Goal: Navigation & Orientation: Understand site structure

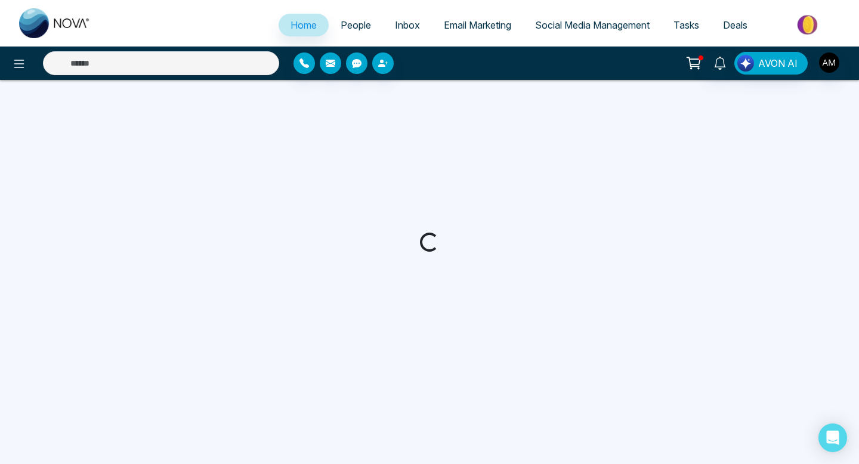
select select "*"
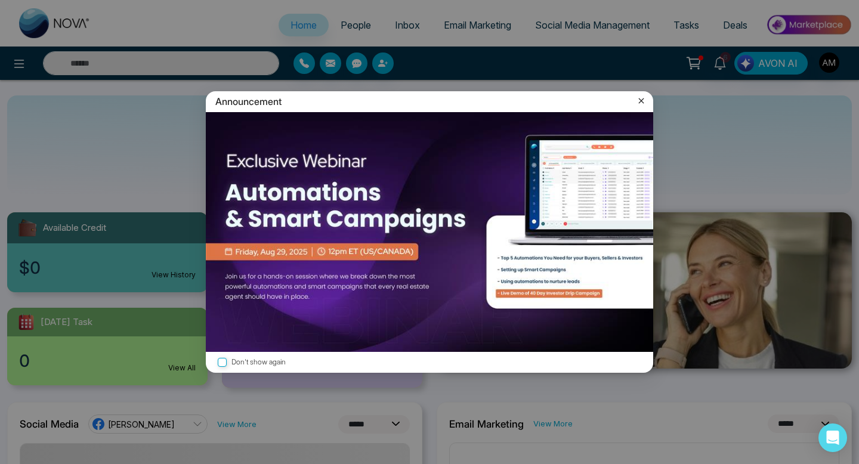
click at [641, 101] on icon at bounding box center [641, 100] width 5 height 5
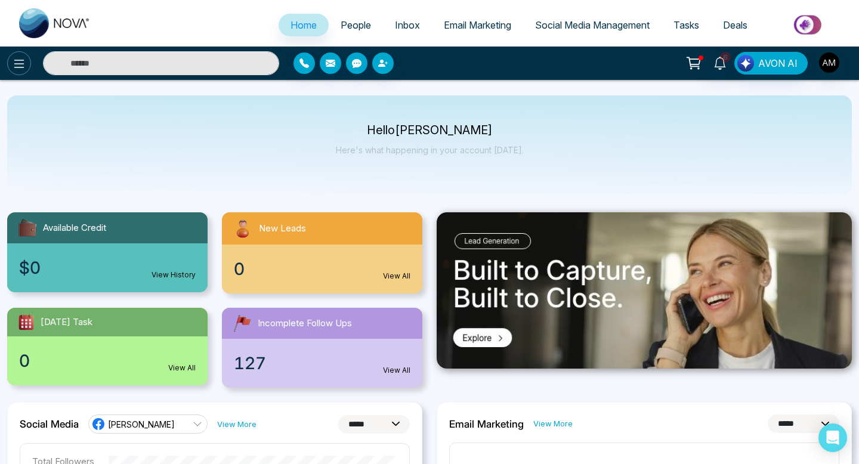
click at [19, 57] on icon at bounding box center [19, 64] width 14 height 14
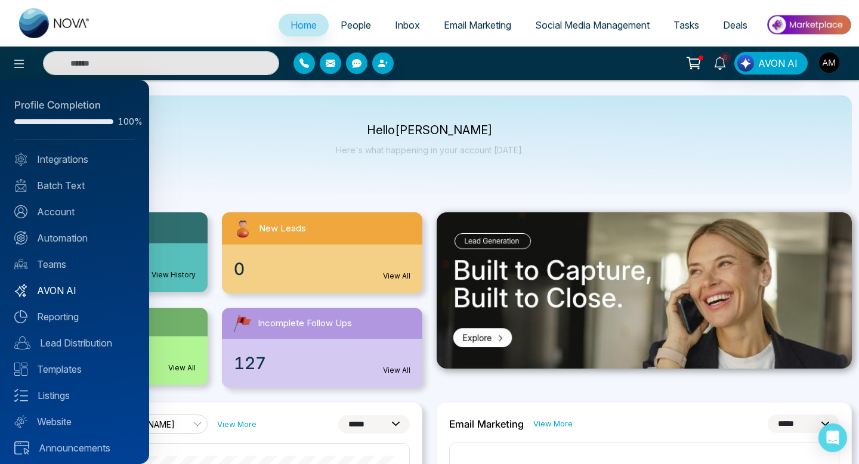
scroll to position [5, 0]
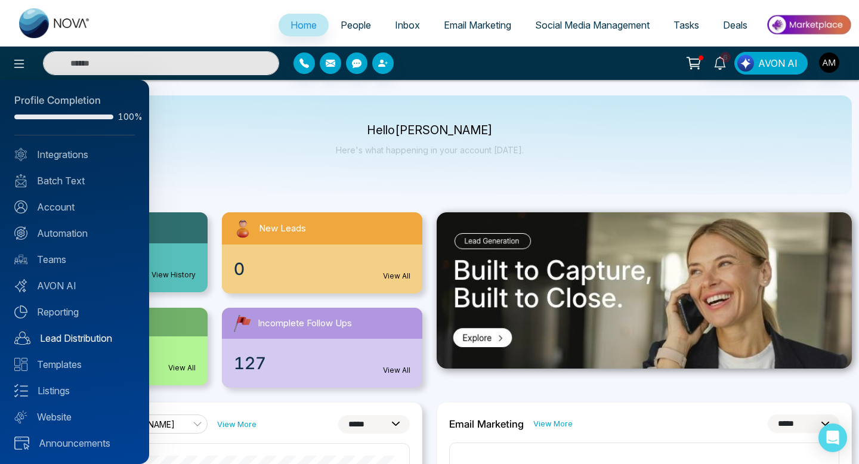
click at [64, 337] on link "Lead Distribution" at bounding box center [74, 338] width 121 height 14
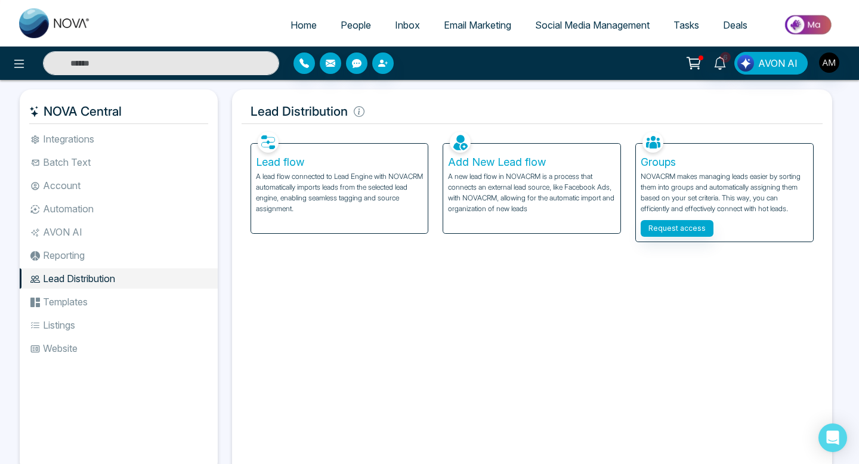
click at [67, 211] on li "Automation" at bounding box center [119, 209] width 198 height 20
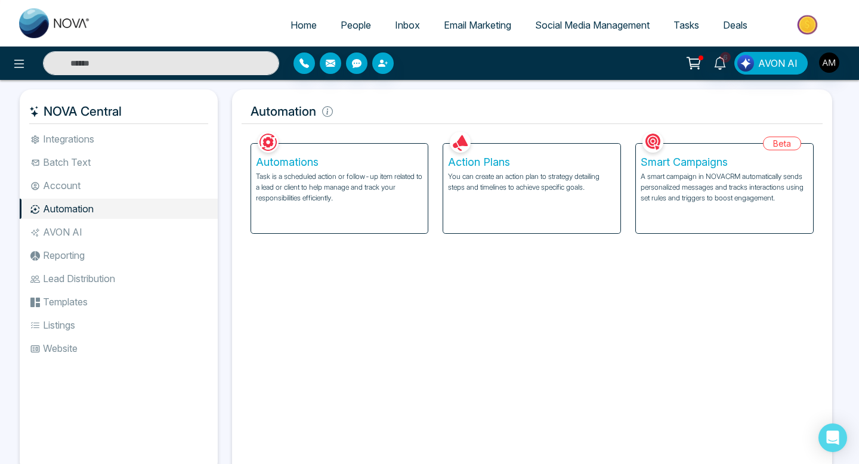
click at [66, 352] on li "Website" at bounding box center [119, 348] width 198 height 20
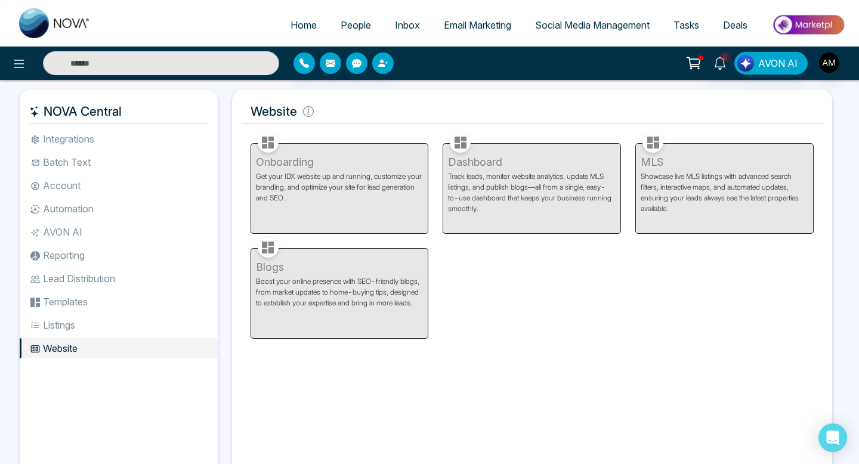
click at [64, 335] on ul "Integrations Batch Text Account Automation AVON AI Reporting Lead Distribution …" at bounding box center [119, 291] width 198 height 325
click at [319, 129] on div "Onboarding Get your IDX website up and running, customize your branding, and op…" at bounding box center [339, 181] width 193 height 105
click at [306, 112] on icon at bounding box center [308, 111] width 11 height 11
click at [303, 117] on h5 "Website" at bounding box center [533, 111] width 582 height 25
click at [303, 116] on icon at bounding box center [308, 111] width 11 height 11
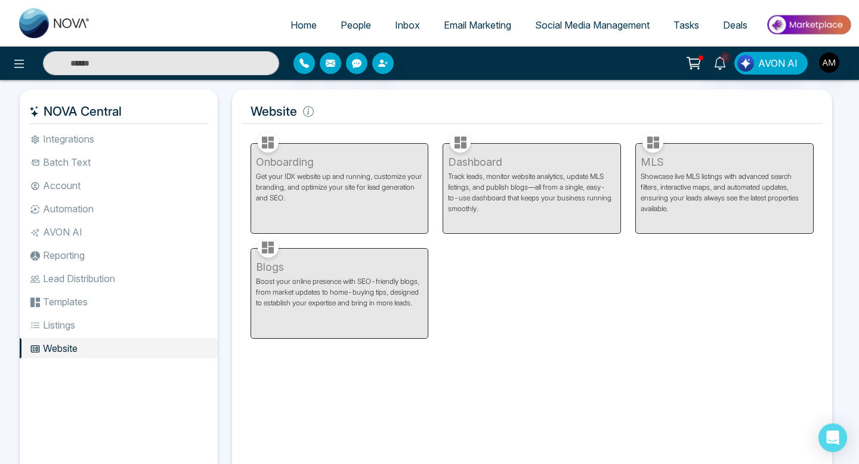
click at [82, 320] on li "Listings" at bounding box center [119, 325] width 198 height 20
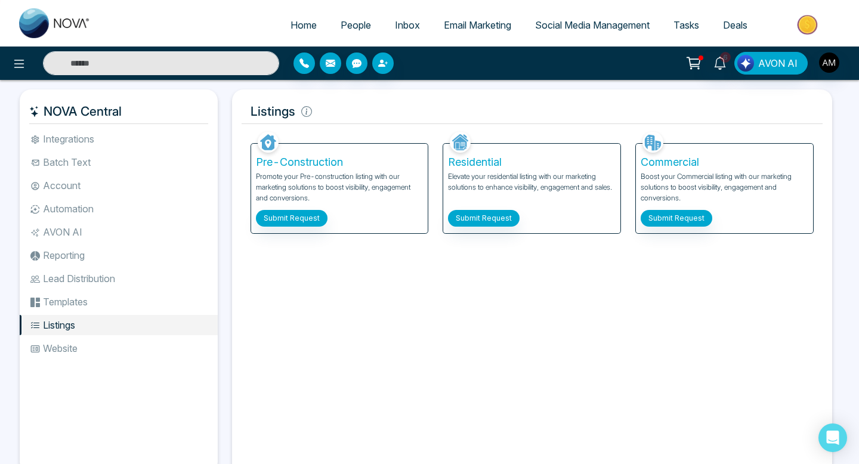
click at [69, 304] on li "Templates" at bounding box center [119, 302] width 198 height 20
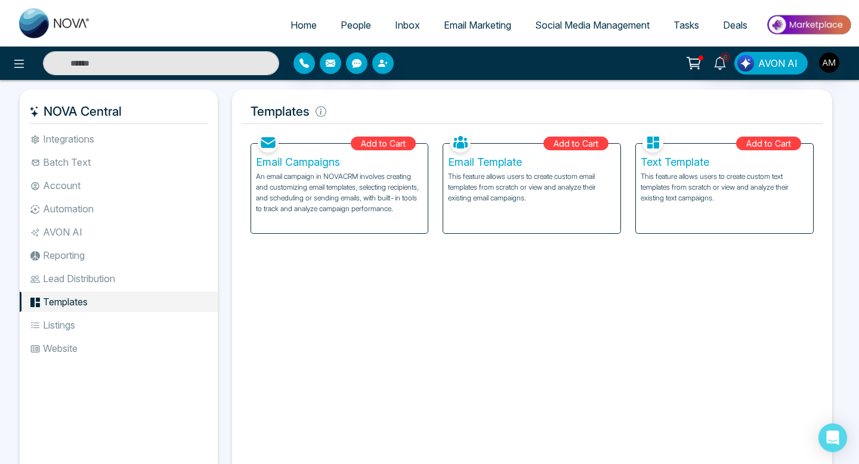
click at [69, 331] on li "Listings" at bounding box center [119, 325] width 198 height 20
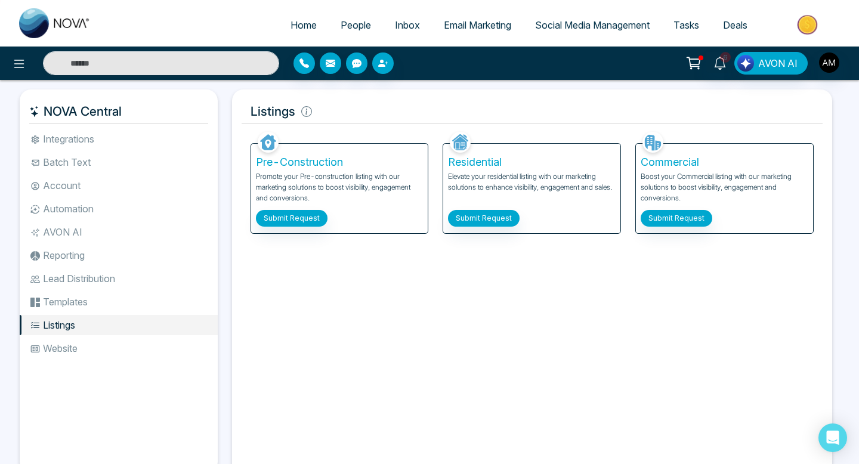
click at [43, 294] on li "Templates" at bounding box center [119, 302] width 198 height 20
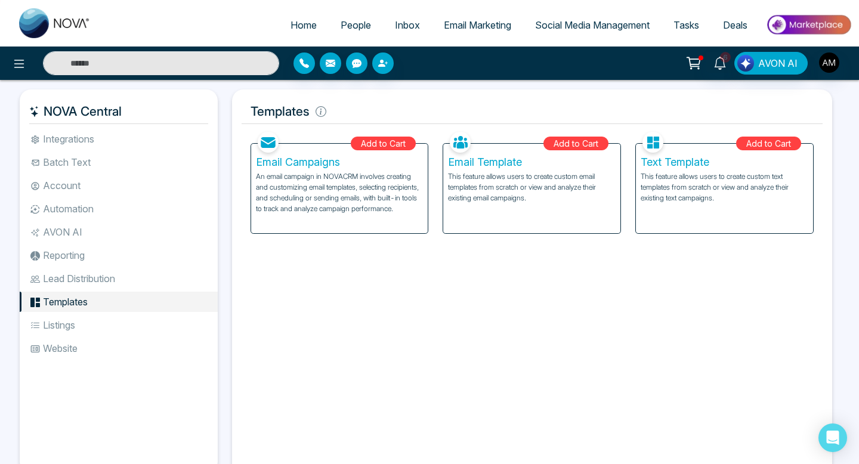
click at [73, 271] on li "Lead Distribution" at bounding box center [119, 279] width 198 height 20
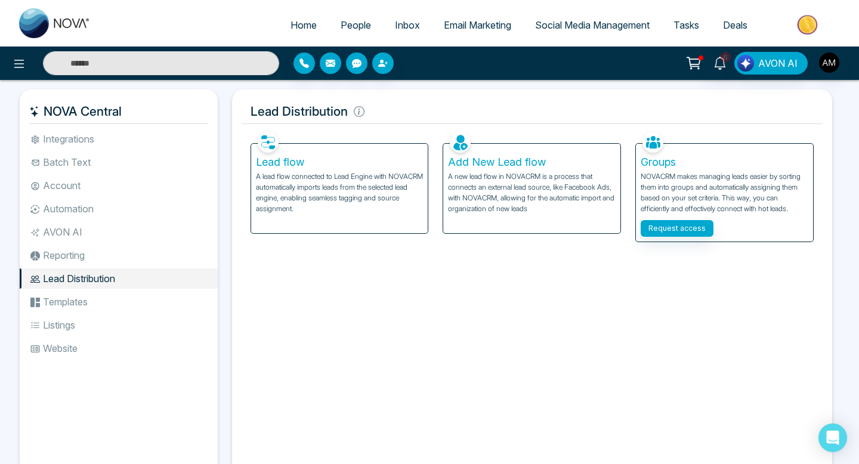
click at [67, 253] on li "Reporting" at bounding box center [119, 255] width 198 height 20
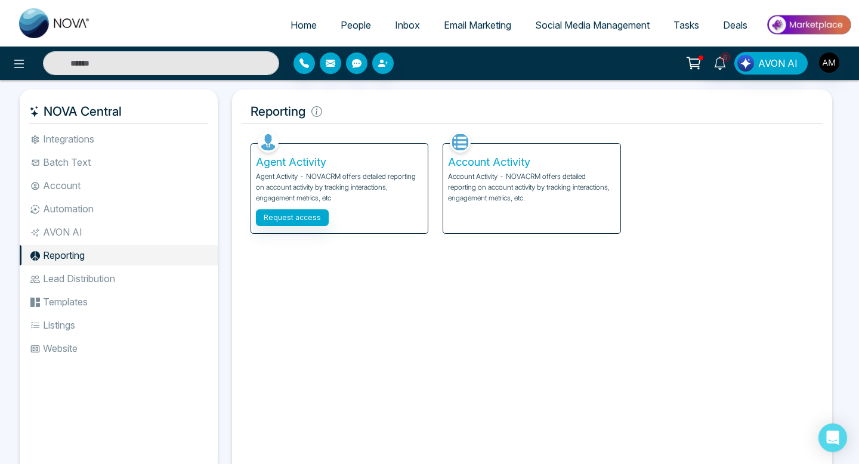
click at [51, 227] on li "AVON AI" at bounding box center [119, 232] width 198 height 20
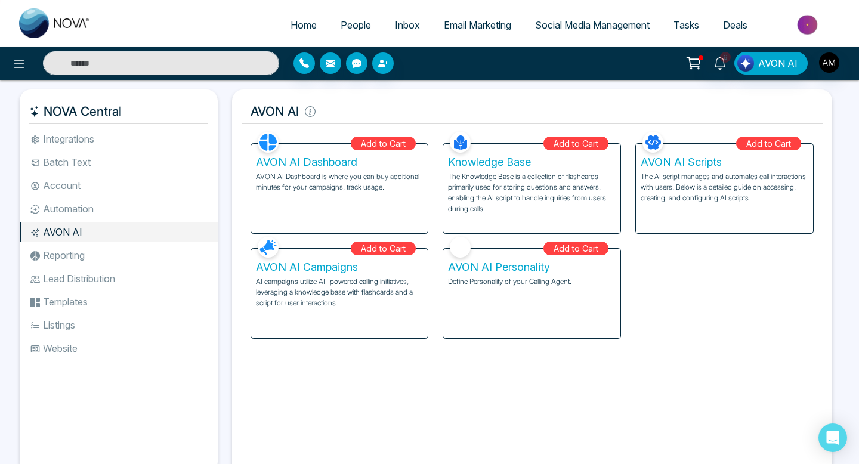
click at [79, 212] on li "Automation" at bounding box center [119, 209] width 198 height 20
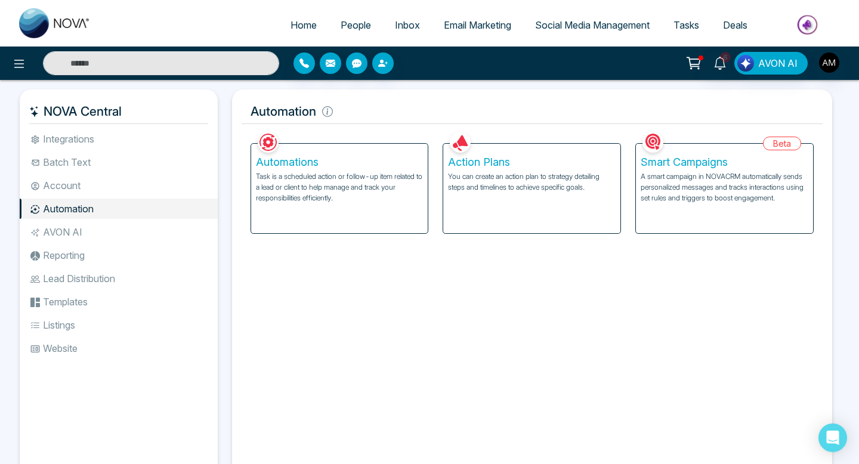
click at [64, 195] on li "Account" at bounding box center [119, 185] width 198 height 20
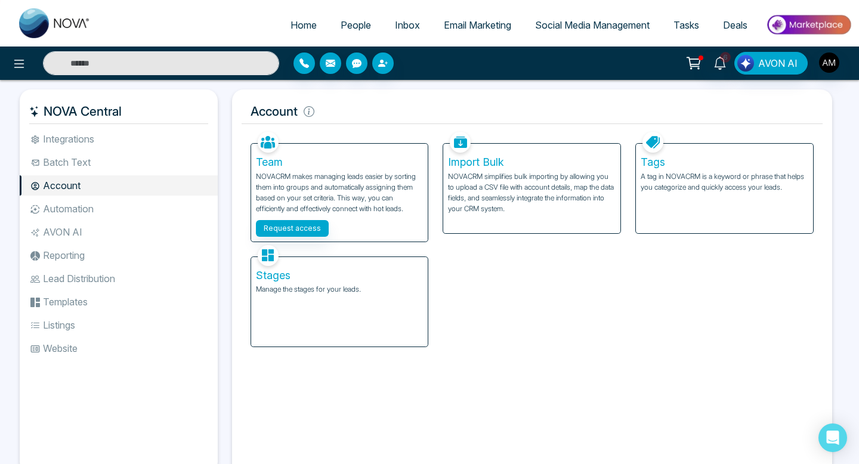
click at [362, 320] on div "Stages Manage the stages for your leads." at bounding box center [339, 302] width 177 height 90
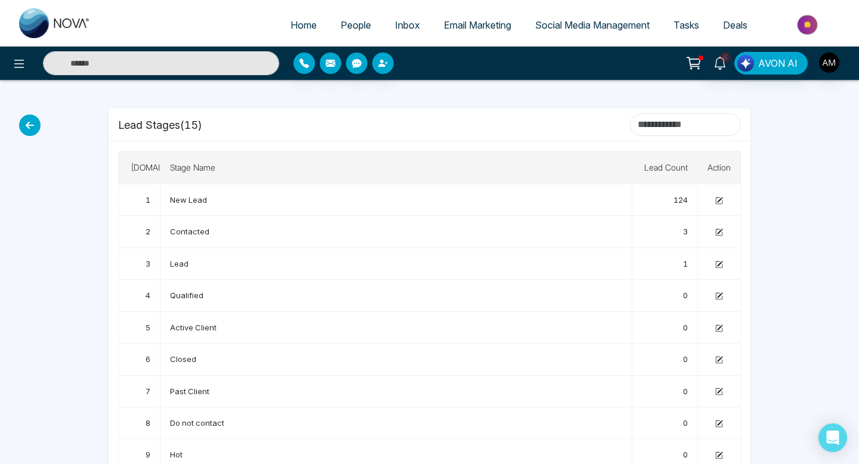
click at [676, 122] on input at bounding box center [685, 124] width 111 height 23
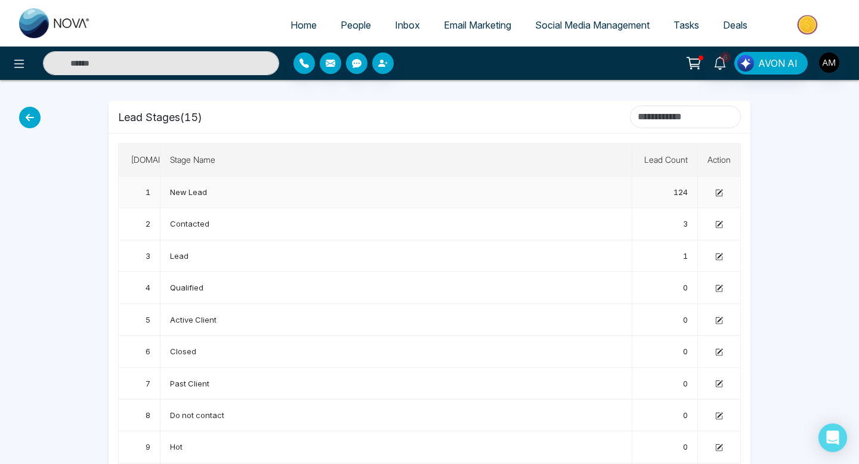
scroll to position [13, 0]
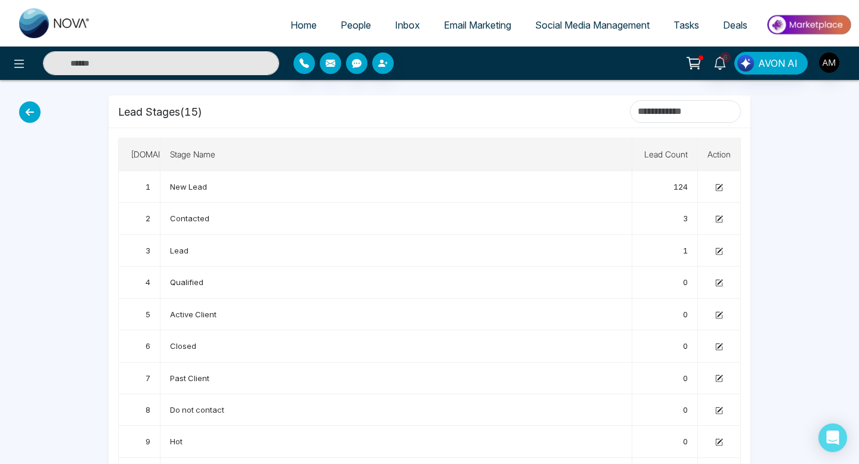
click at [688, 27] on span "Tasks" at bounding box center [687, 25] width 26 height 12
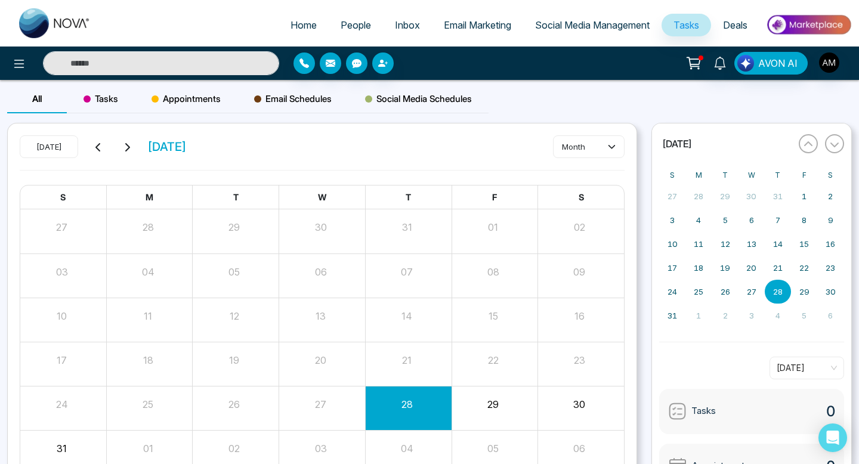
click at [735, 25] on span "Deals" at bounding box center [735, 25] width 24 height 12
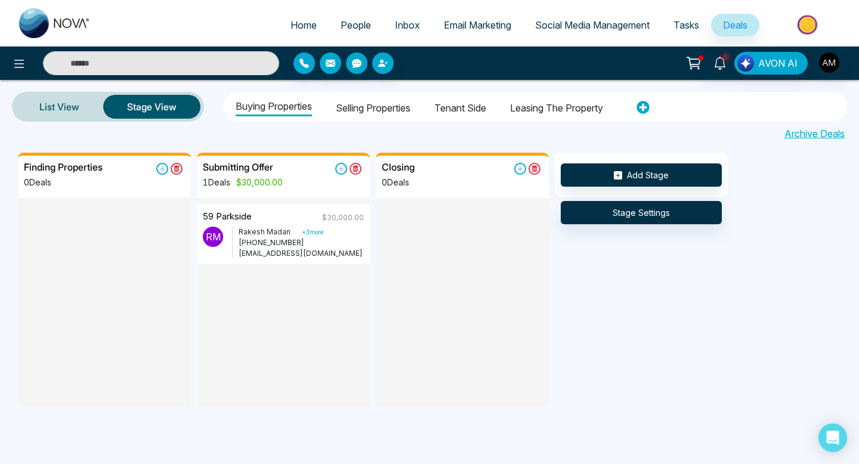
click at [543, 107] on li "Leasing the property" at bounding box center [556, 106] width 93 height 20
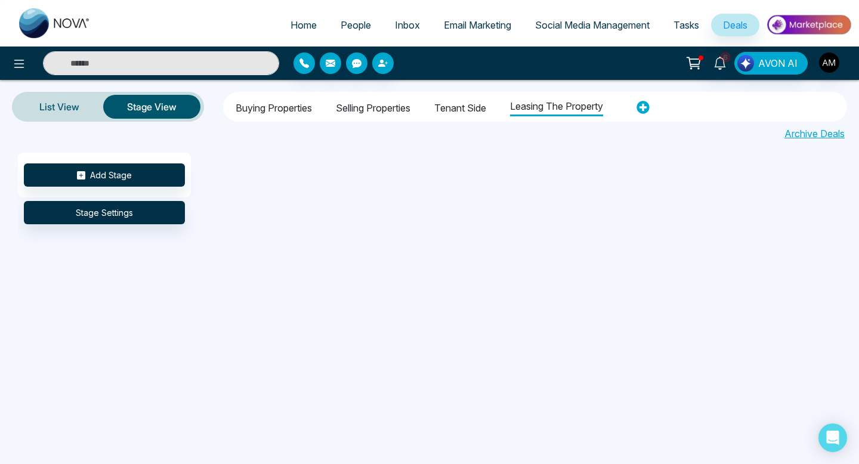
click at [467, 98] on li "Tenant Side" at bounding box center [460, 106] width 52 height 20
click at [394, 110] on li "Selling properties" at bounding box center [373, 106] width 75 height 20
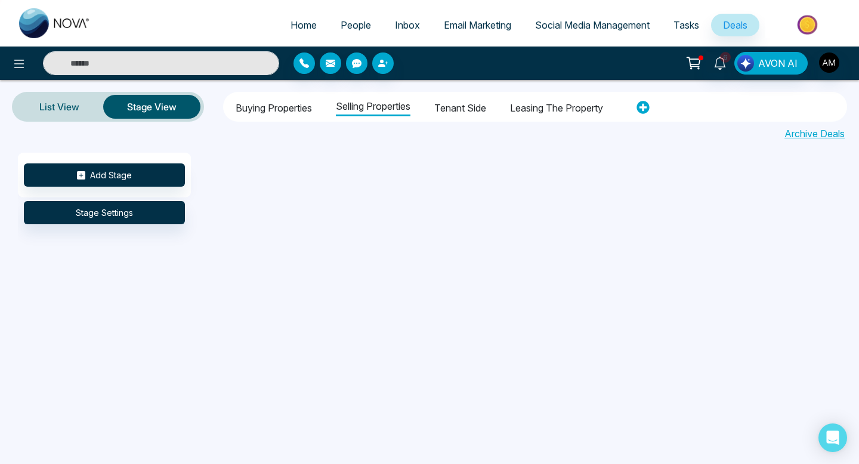
click at [296, 106] on li "Buying properties" at bounding box center [274, 106] width 76 height 20
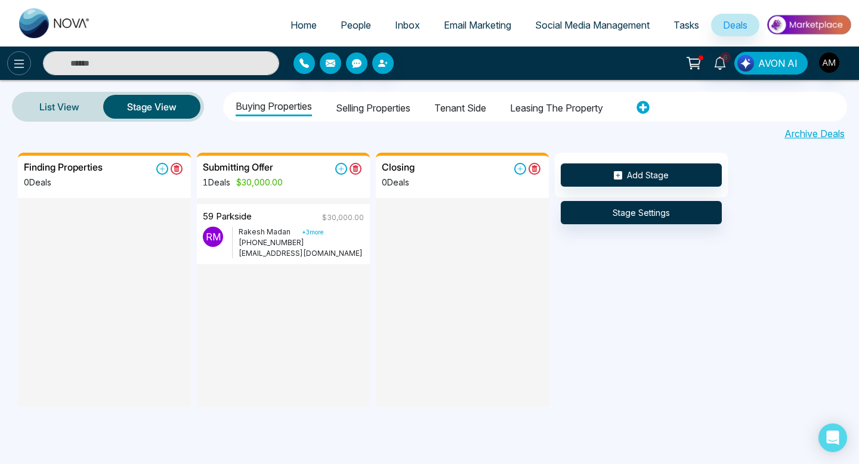
click at [23, 60] on icon at bounding box center [19, 64] width 14 height 14
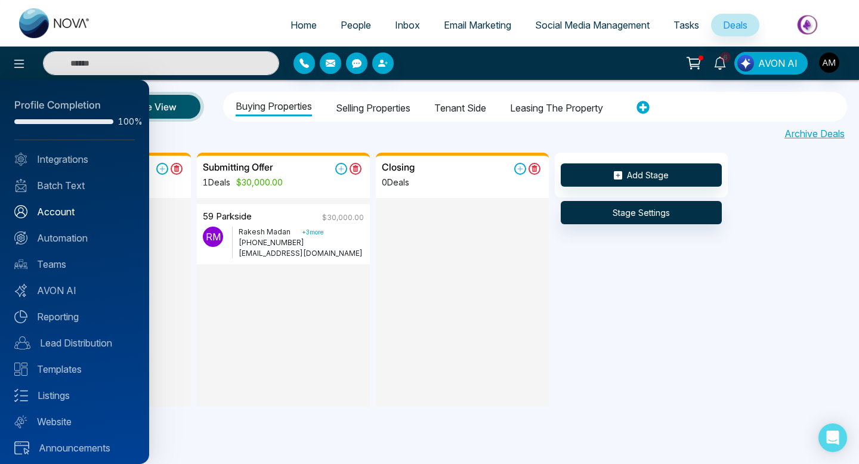
click at [69, 210] on link "Account" at bounding box center [74, 212] width 121 height 14
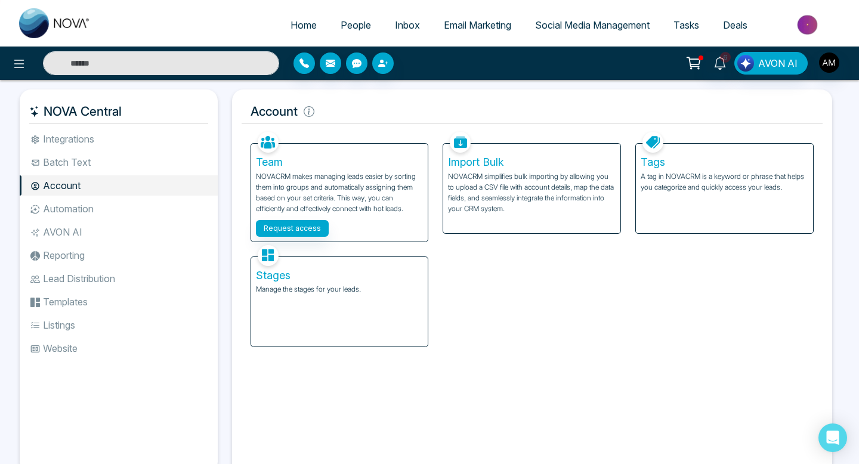
click at [353, 320] on div "Stages Manage the stages for your leads." at bounding box center [339, 302] width 177 height 90
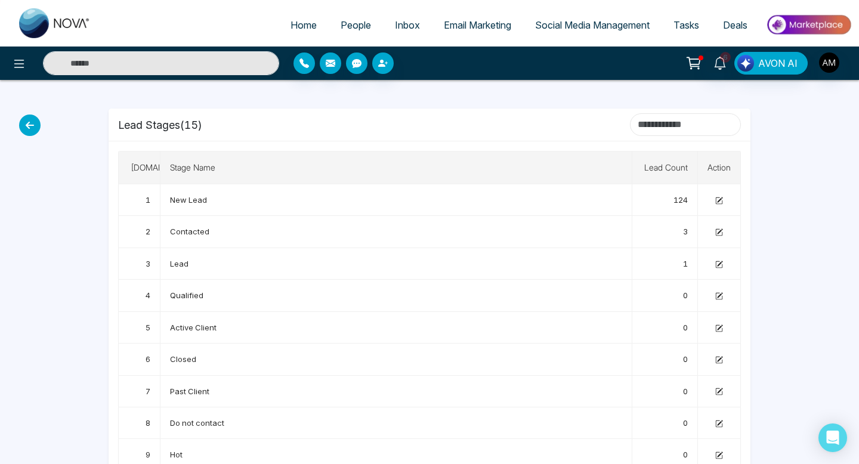
click at [678, 128] on input at bounding box center [685, 124] width 111 height 23
